Goal: Navigation & Orientation: Find specific page/section

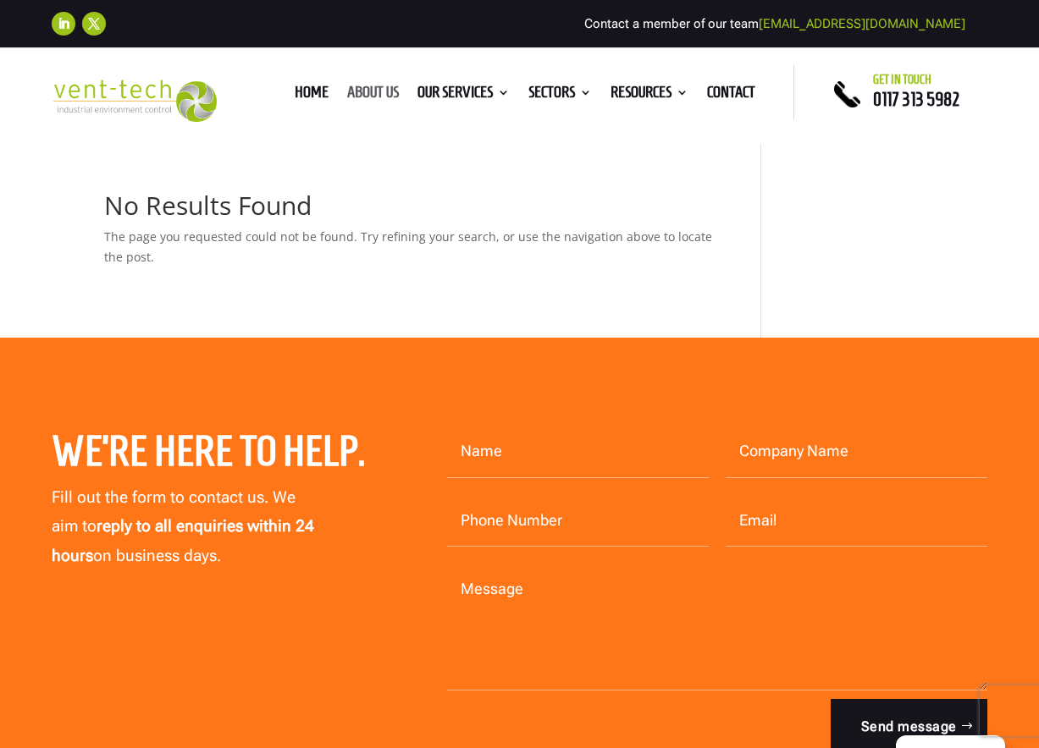
click at [347, 96] on link "About us" at bounding box center [373, 95] width 52 height 19
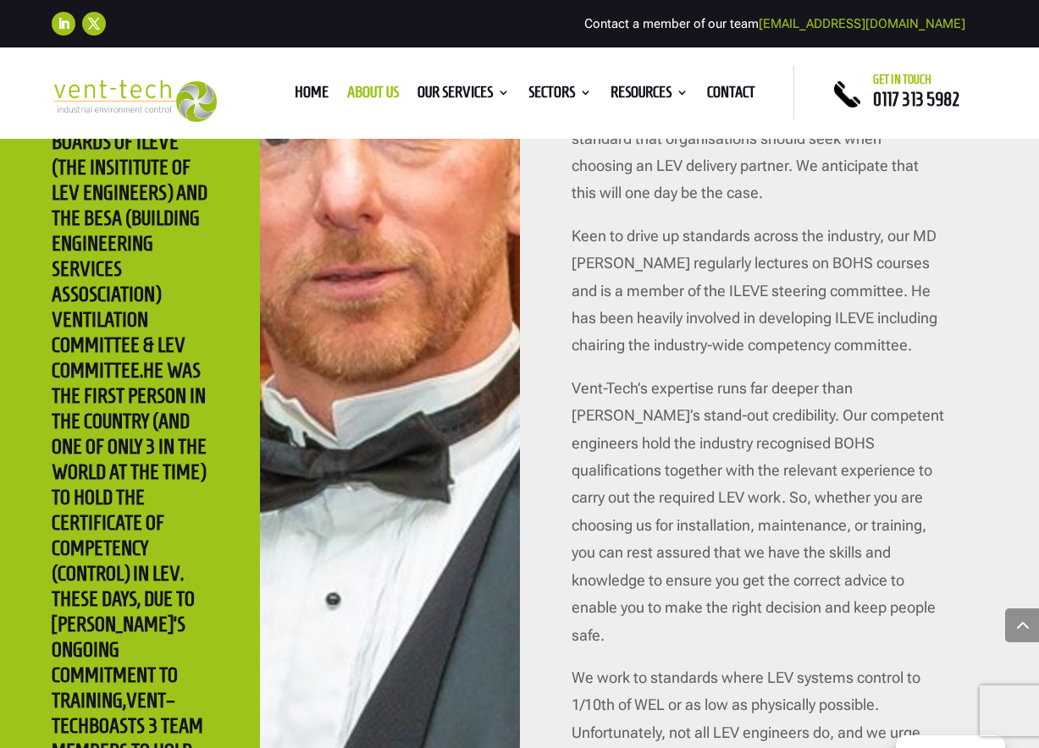
scroll to position [3556, 0]
